Goal: Communication & Community: Answer question/provide support

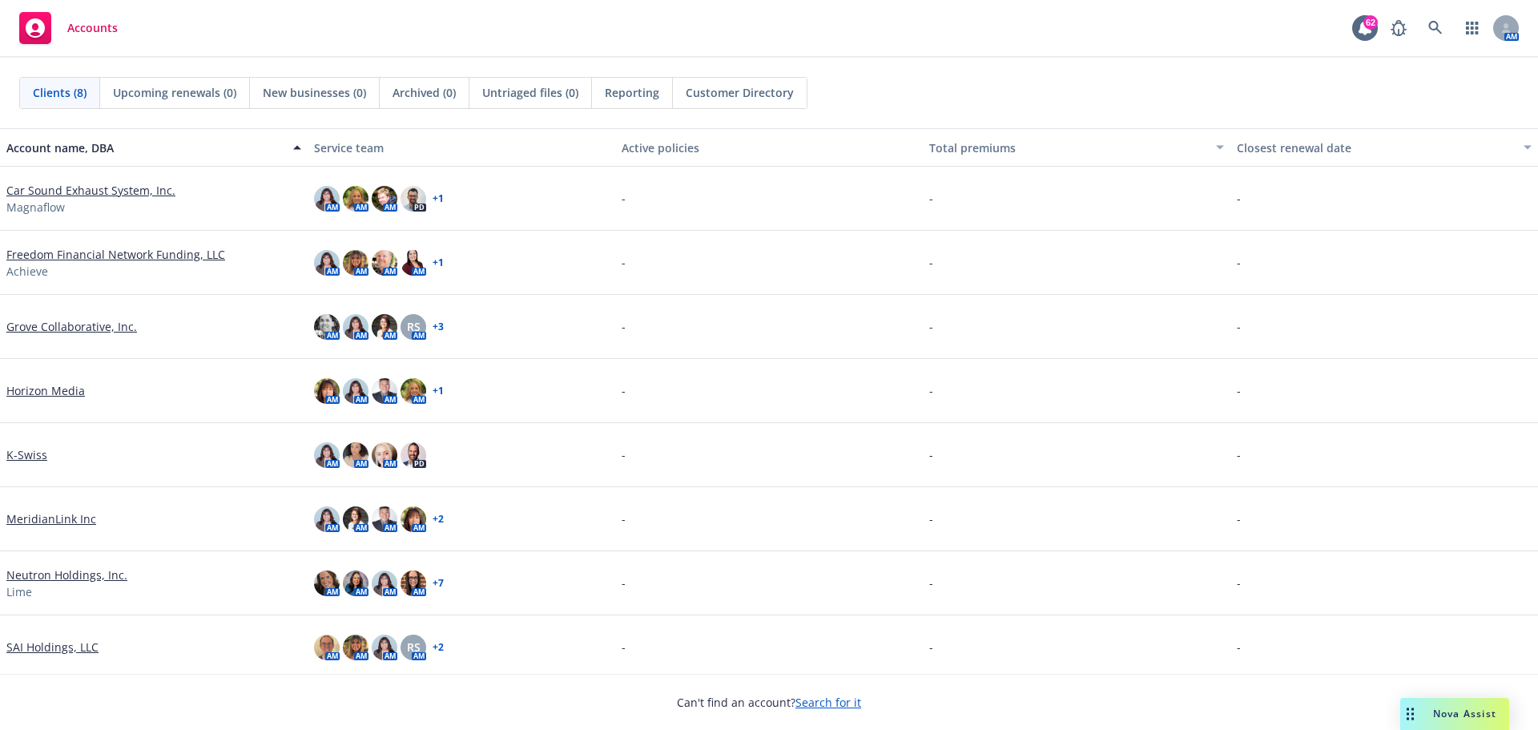
click at [1429, 708] on div "Nova Assist" at bounding box center [1465, 714] width 89 height 14
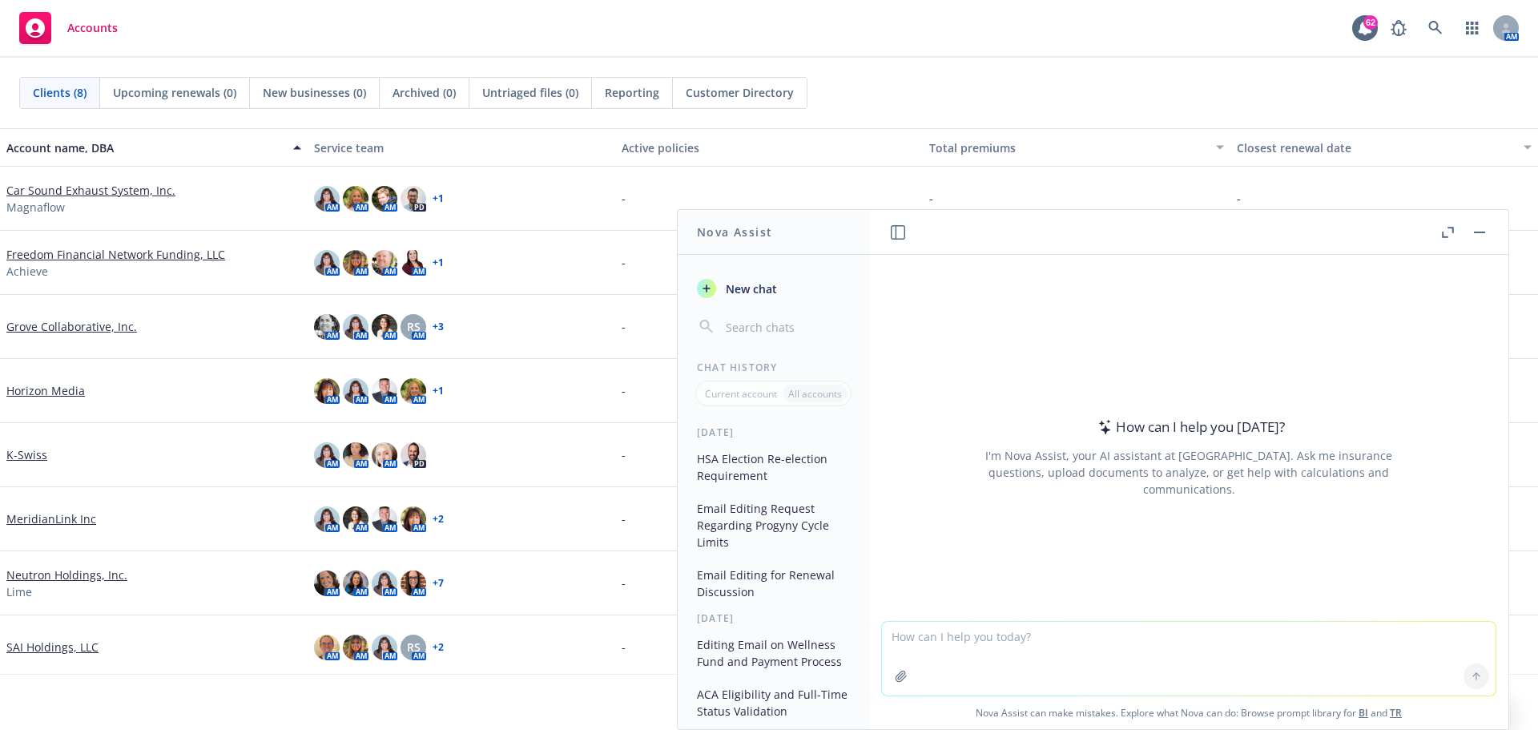
click at [929, 635] on textarea at bounding box center [1189, 659] width 614 height 74
type textarea "please edit email below."
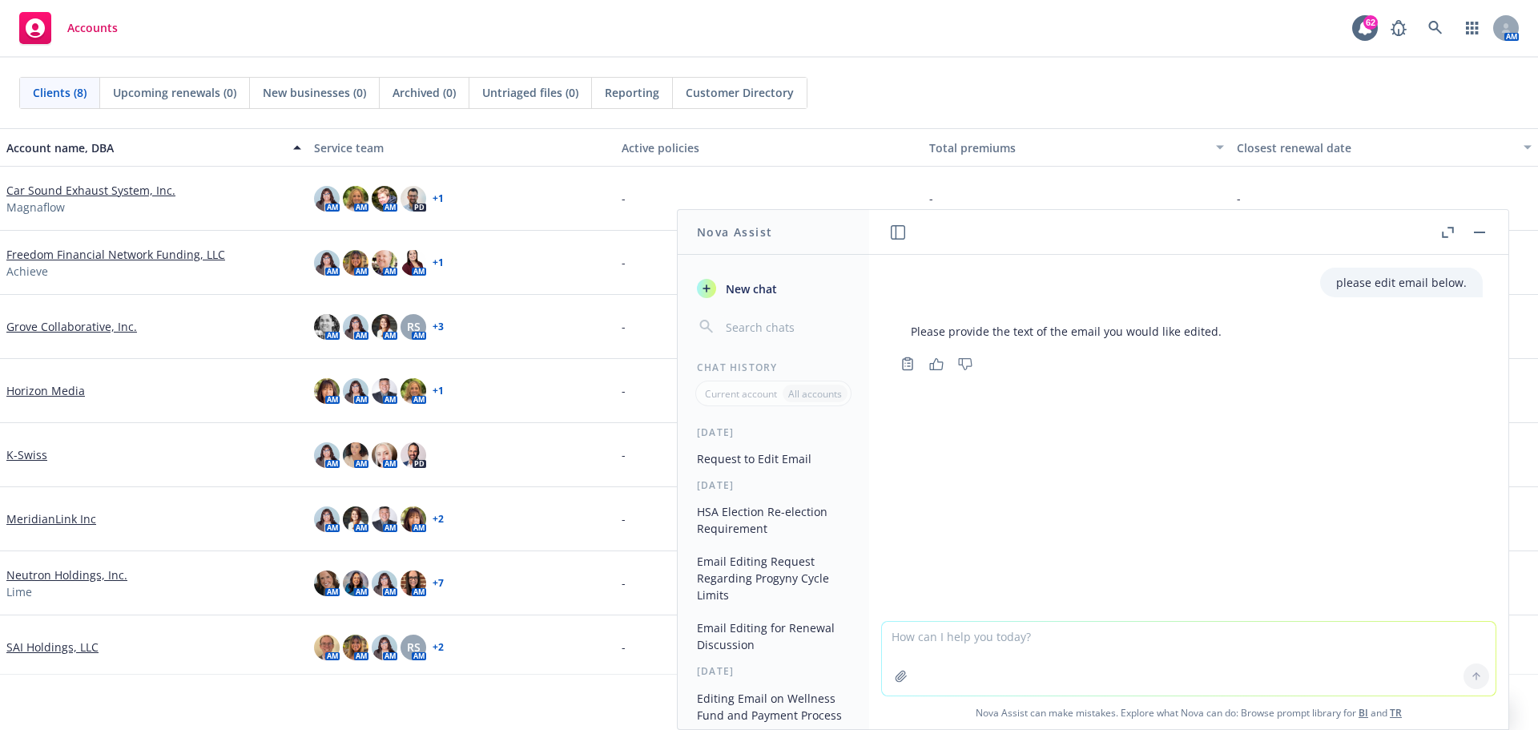
paste textarea "In follow-up to my voice message. Horizon is requested one additional financial…"
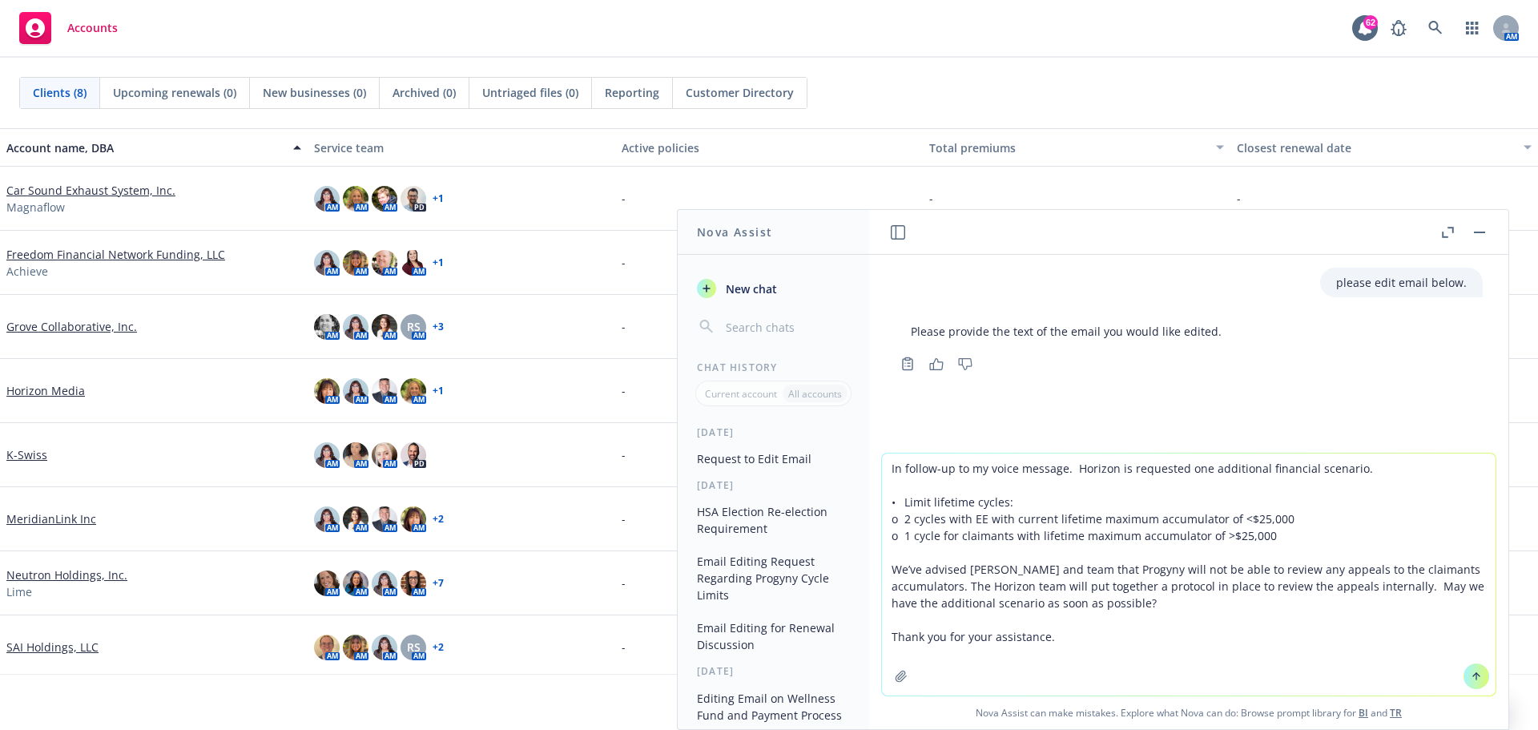
type textarea "In follow-up to my voice message. Horizon is requested one additional financial…"
click at [1473, 669] on button at bounding box center [1477, 676] width 26 height 26
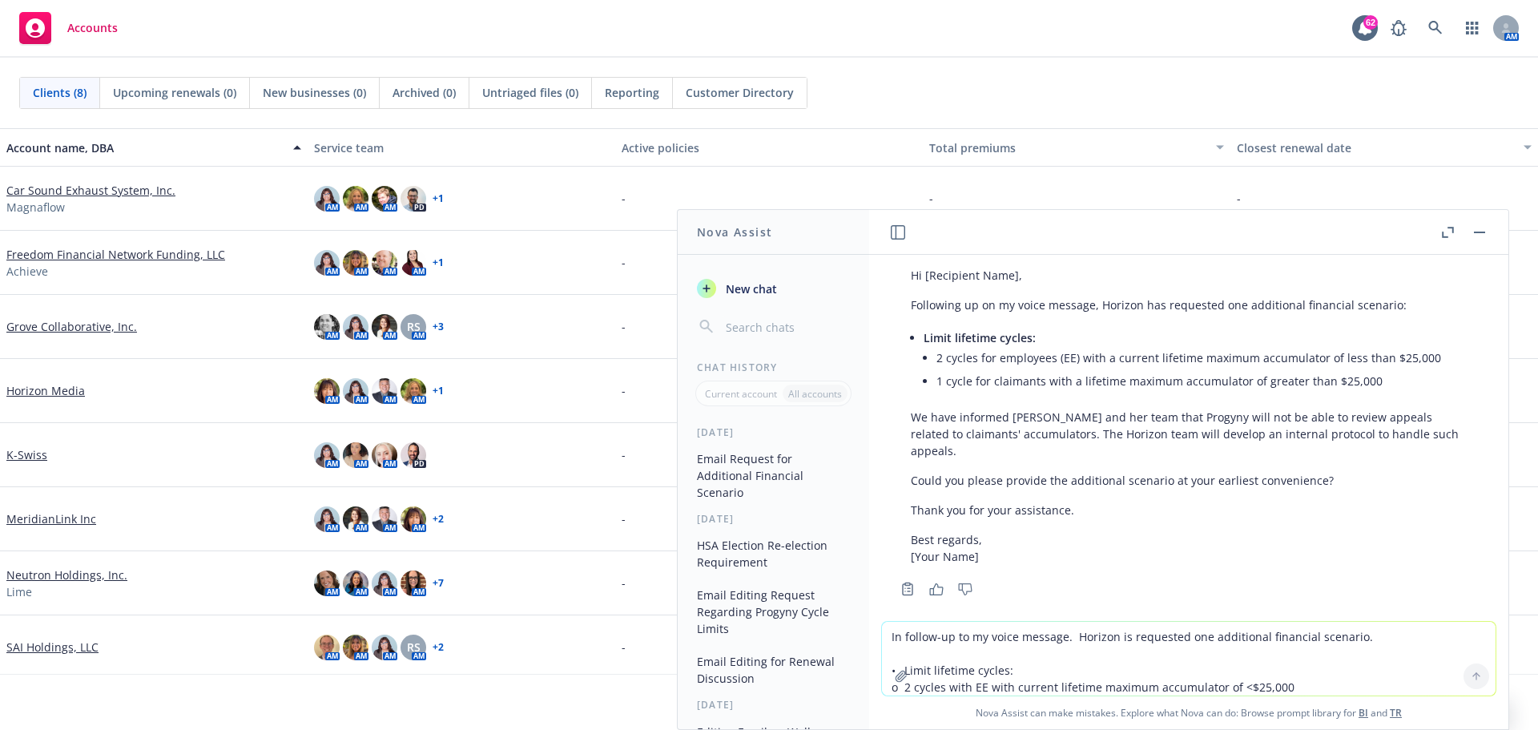
scroll to position [396, 0]
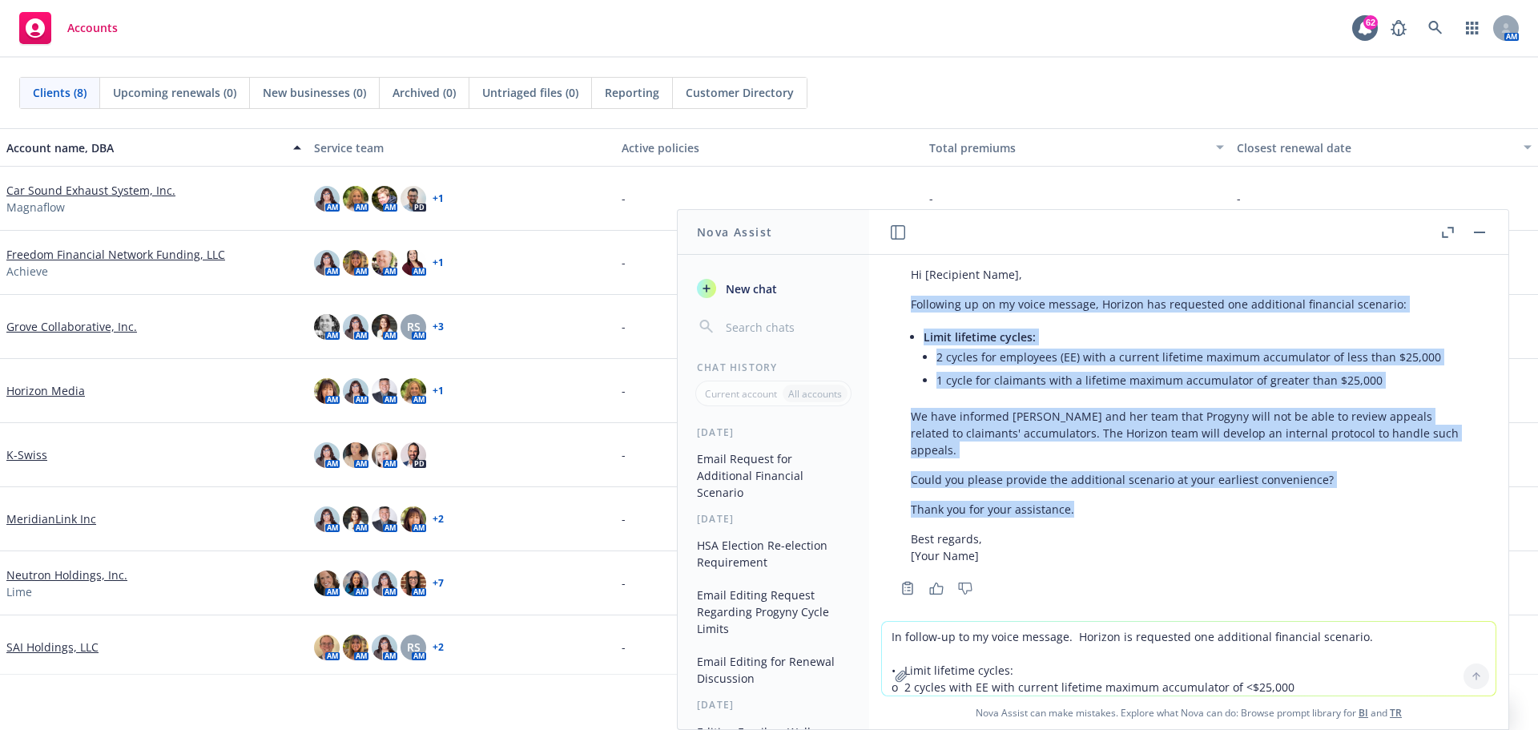
drag, startPoint x: 1094, startPoint y: 489, endPoint x: 986, endPoint y: 323, distance: 197.6
click at [881, 310] on div "please edit email below. Please provide the text of the email you would like ed…" at bounding box center [1188, 438] width 639 height 366
copy div "Following up on my voice message, Horizon has requested one additional financia…"
